Goal: Information Seeking & Learning: Learn about a topic

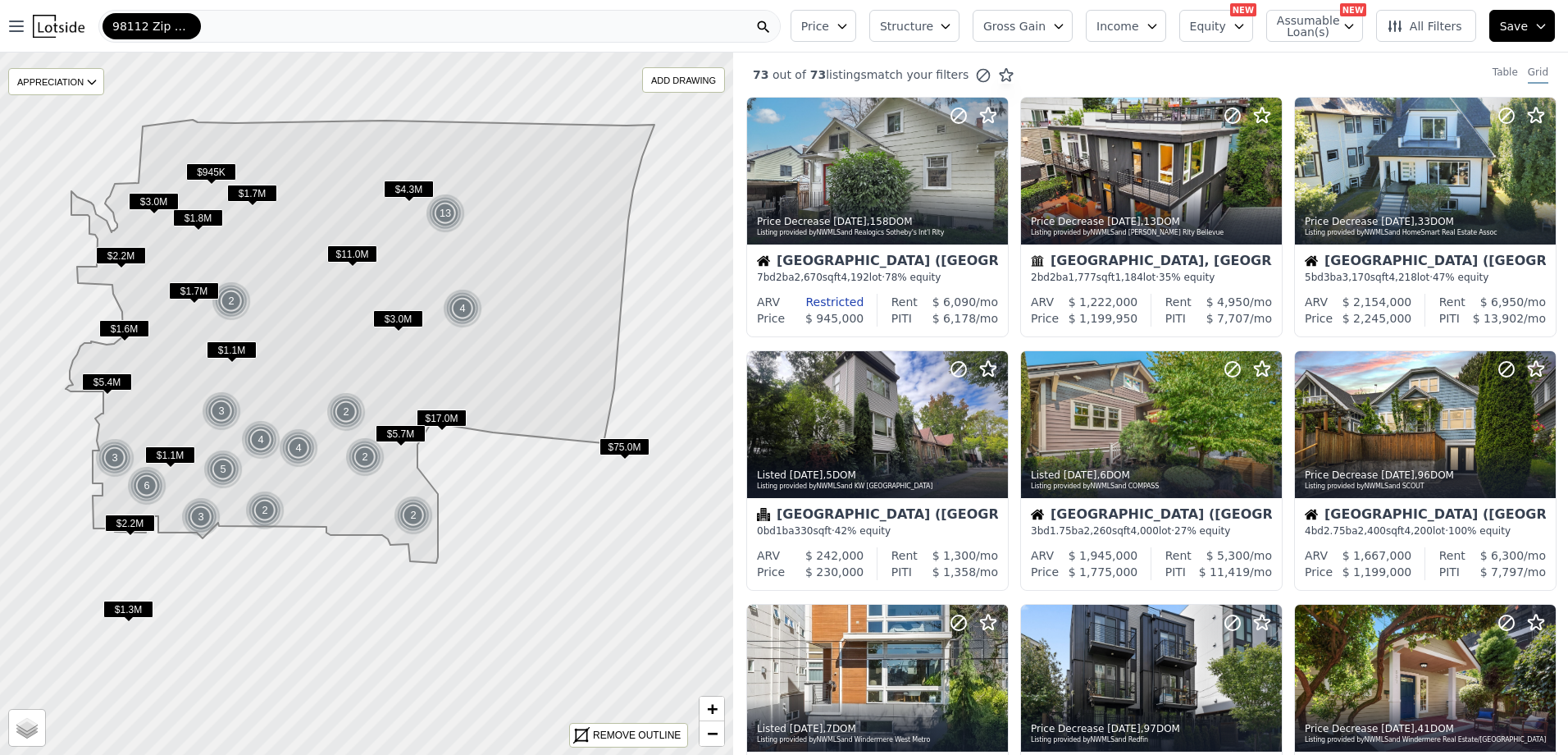
click at [1039, 27] on span "Gross Gain" at bounding box center [1014, 26] width 62 height 16
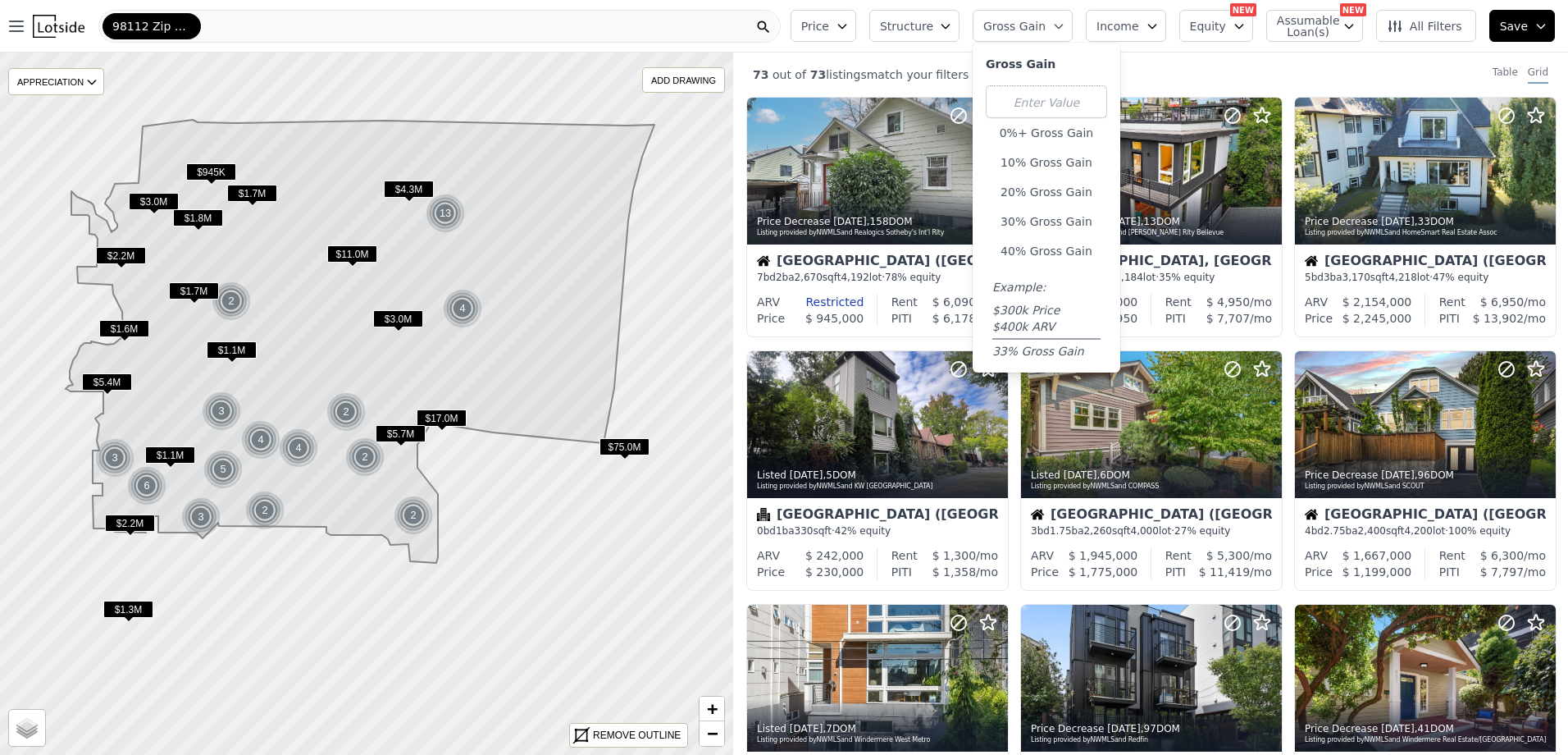
click at [1039, 27] on span "Gross Gain" at bounding box center [1014, 26] width 62 height 16
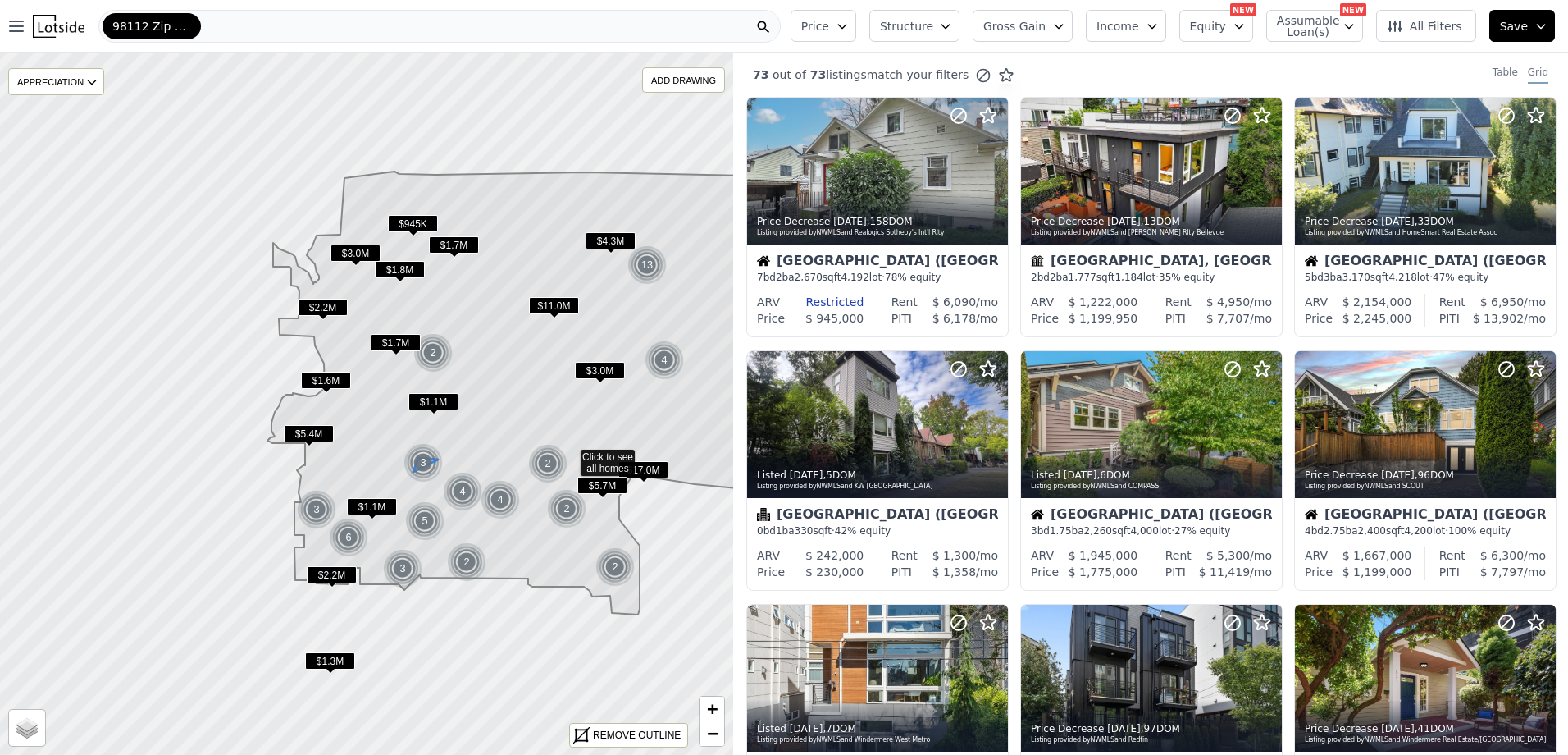
drag, startPoint x: 233, startPoint y: 423, endPoint x: 433, endPoint y: 476, distance: 206.9
click at [433, 476] on img at bounding box center [423, 462] width 40 height 39
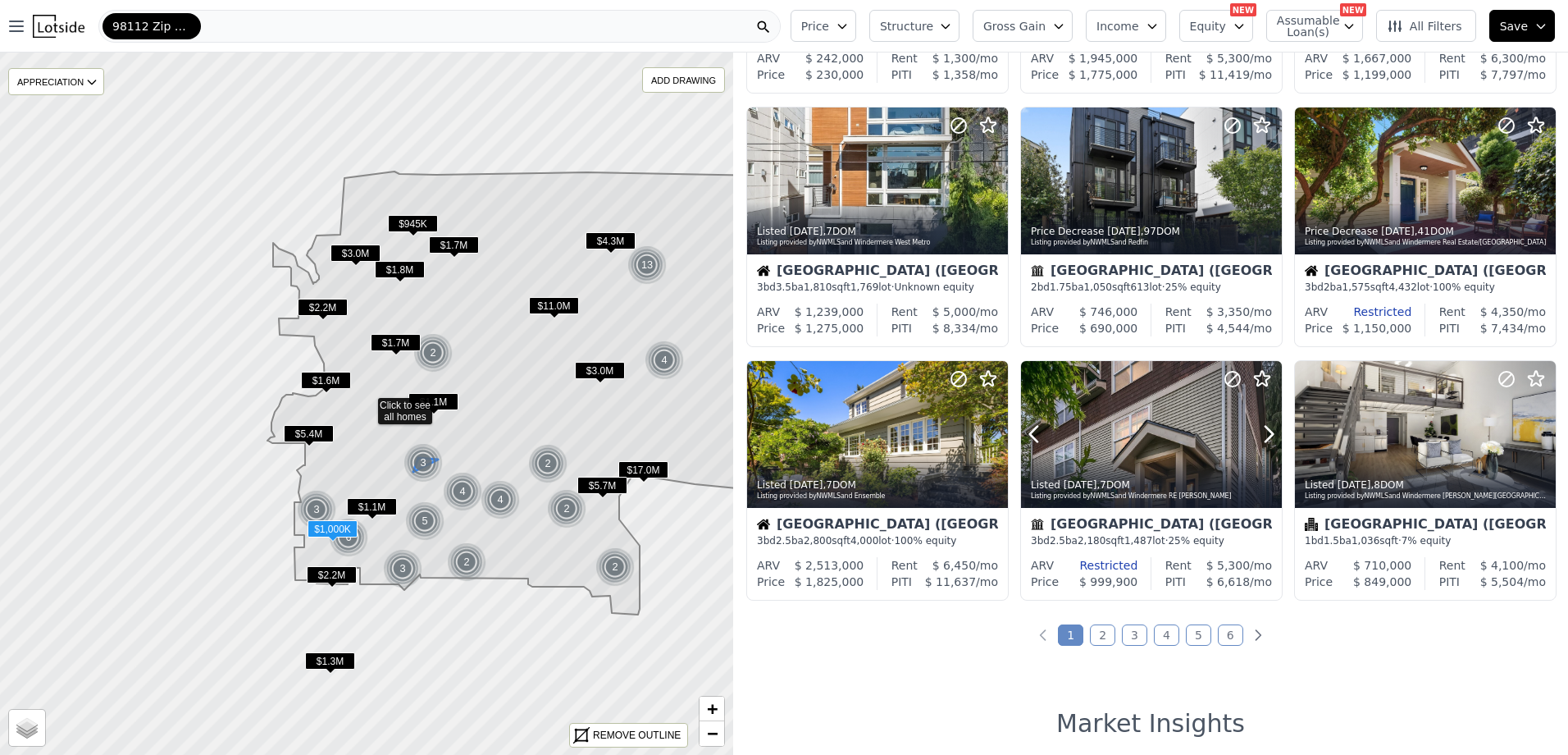
scroll to position [574, 0]
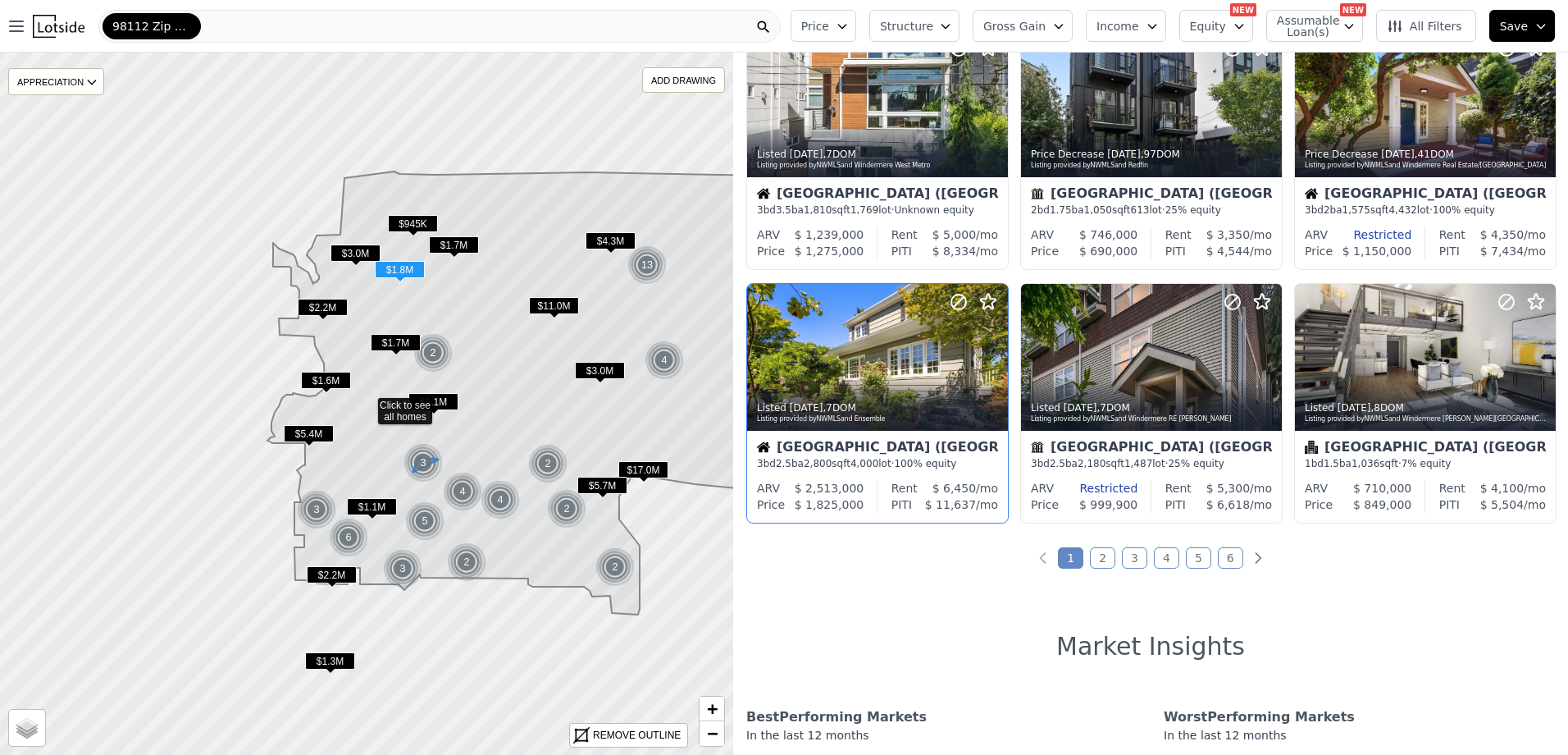
click at [862, 450] on div "[GEOGRAPHIC_DATA] ([GEOGRAPHIC_DATA])" at bounding box center [877, 449] width 241 height 16
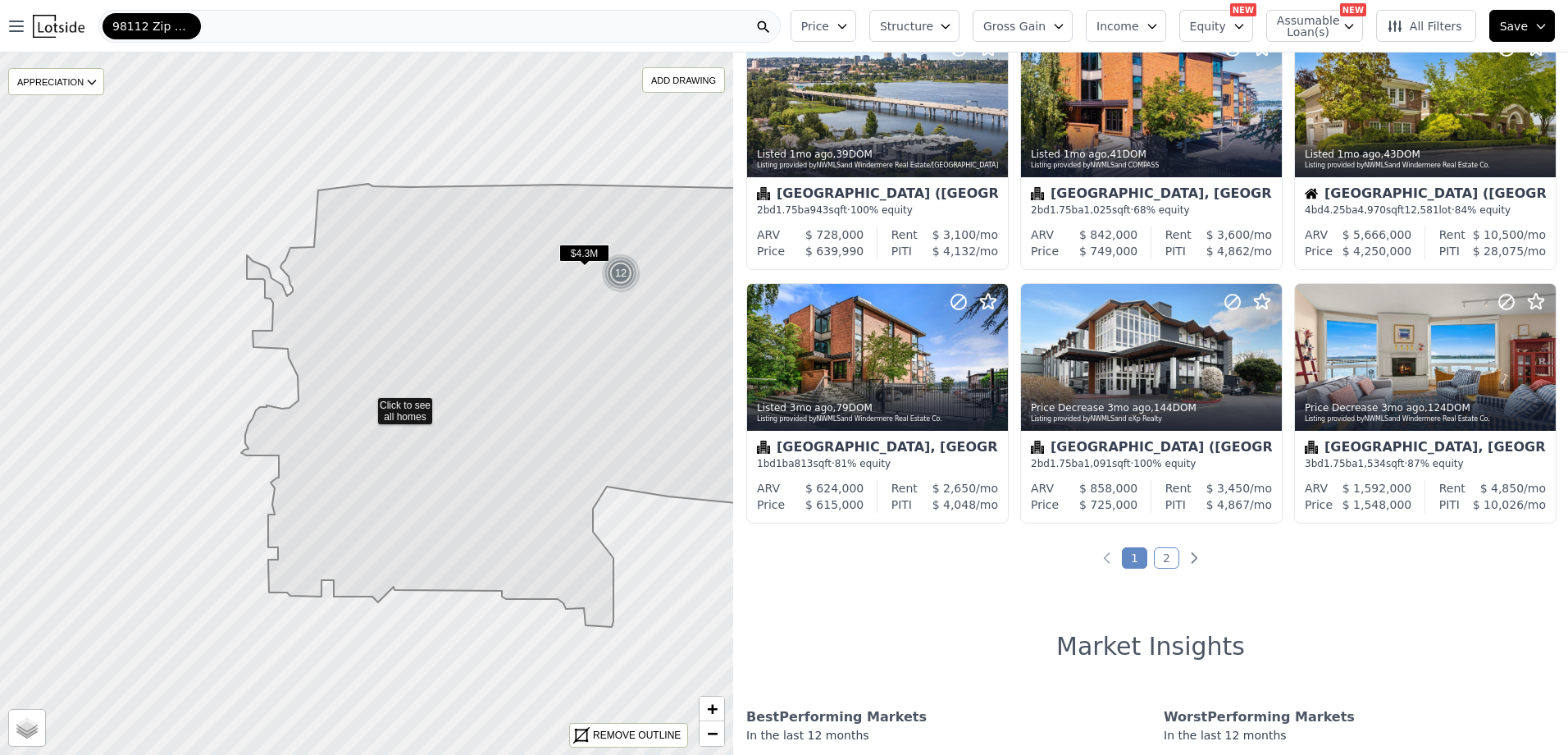
click at [44, 28] on img at bounding box center [59, 27] width 52 height 23
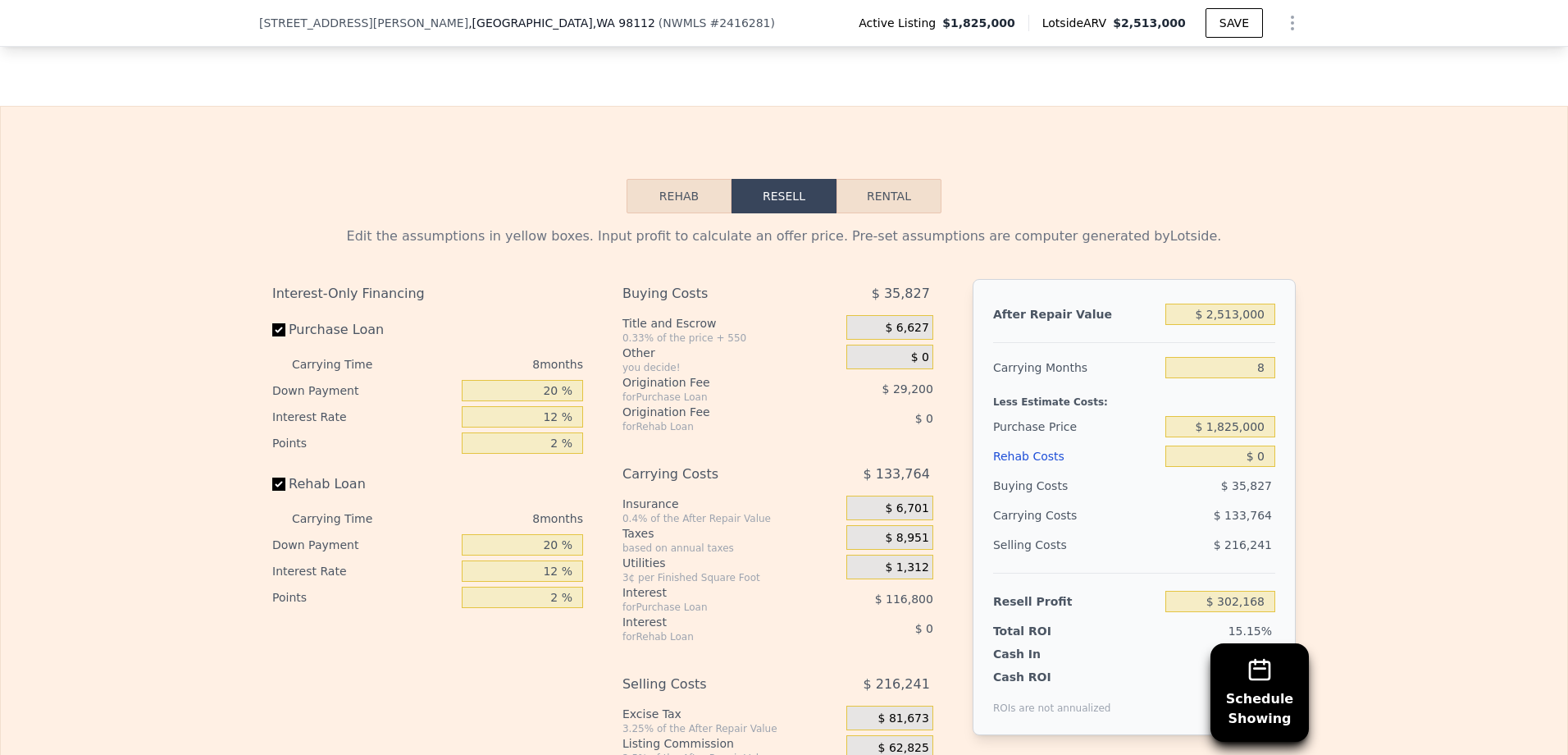
scroll to position [2538, 0]
click at [668, 211] on button "Rehab" at bounding box center [679, 193] width 105 height 35
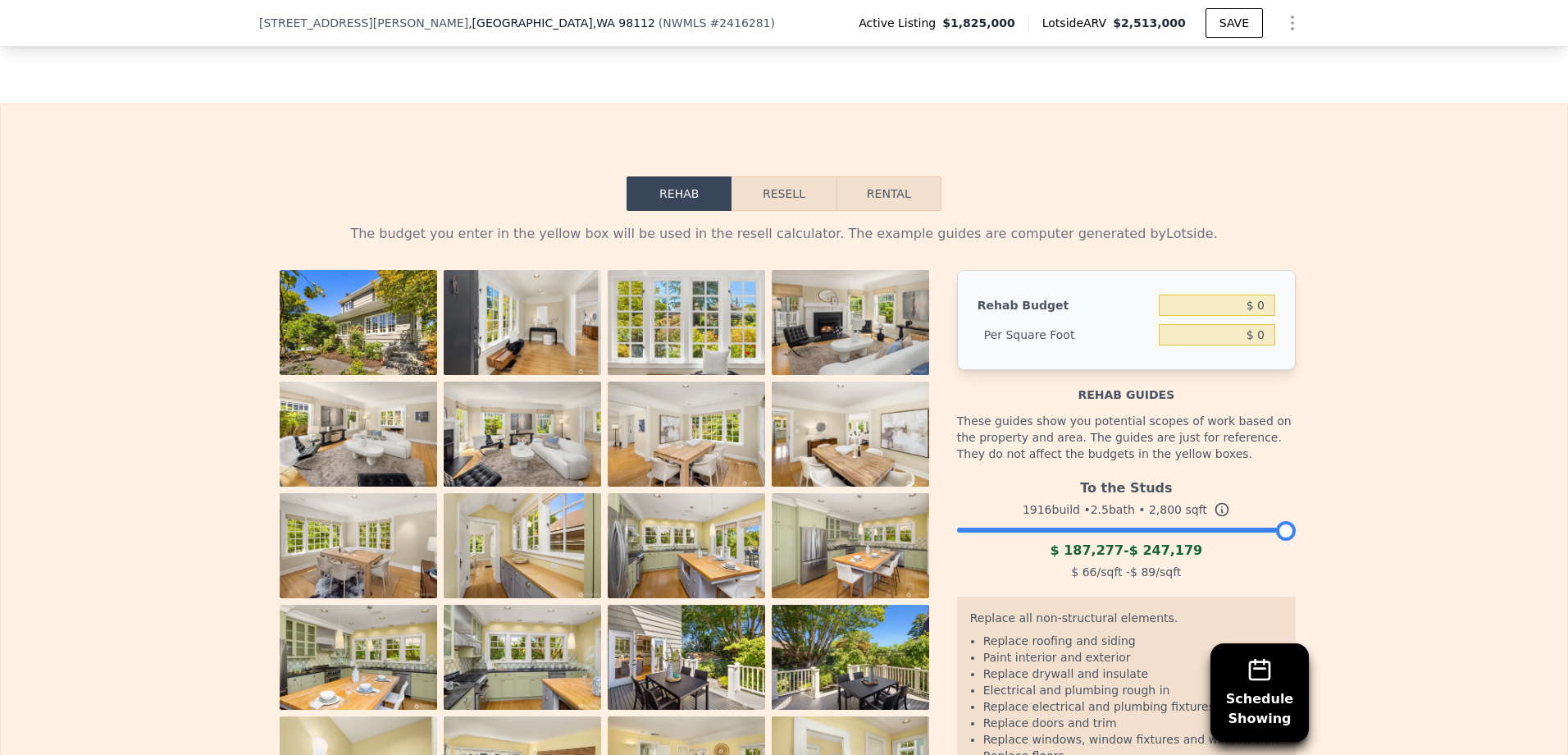
click at [739, 211] on button "Resell" at bounding box center [783, 193] width 104 height 35
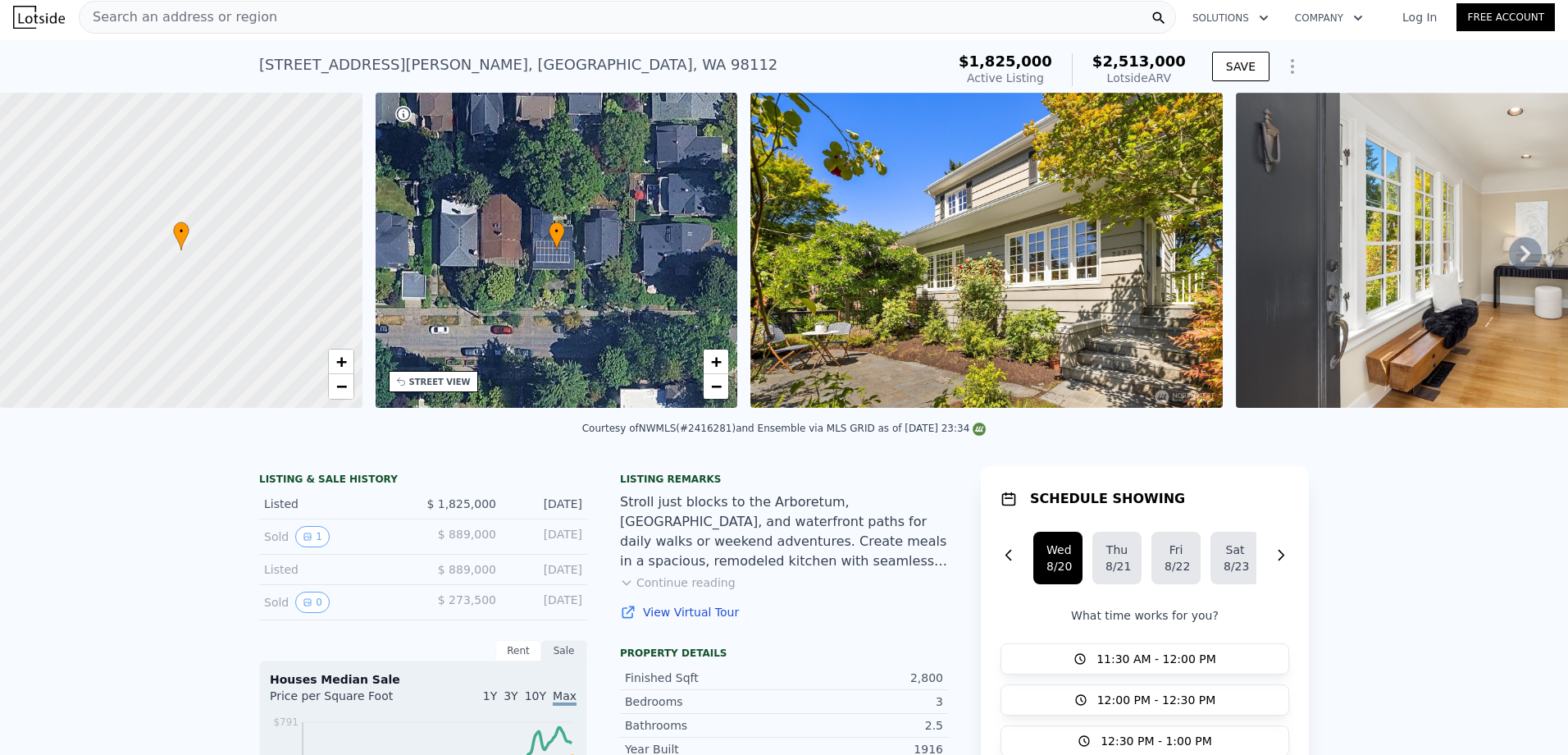
scroll to position [0, 0]
